Goal: Check status: Check status

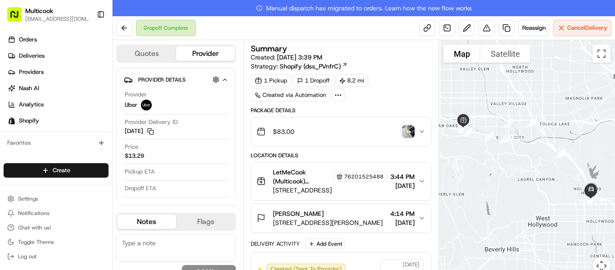
click at [410, 135] on img "button" at bounding box center [408, 131] width 13 height 13
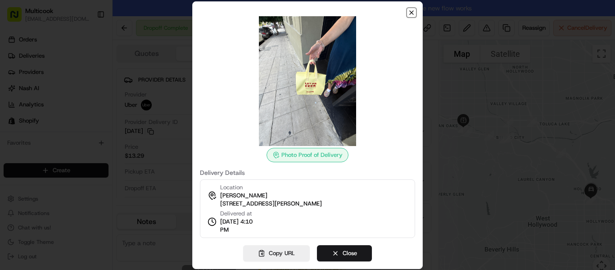
click at [413, 16] on icon "button" at bounding box center [411, 12] width 7 height 7
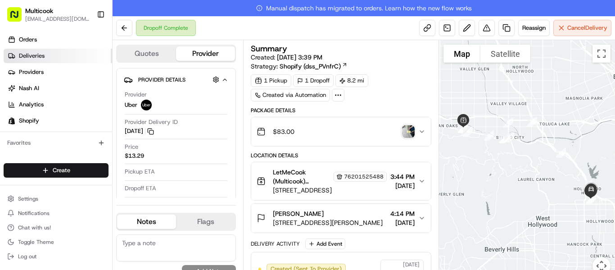
click at [85, 56] on link "Deliveries" at bounding box center [58, 56] width 109 height 14
